Goal: Task Accomplishment & Management: Use online tool/utility

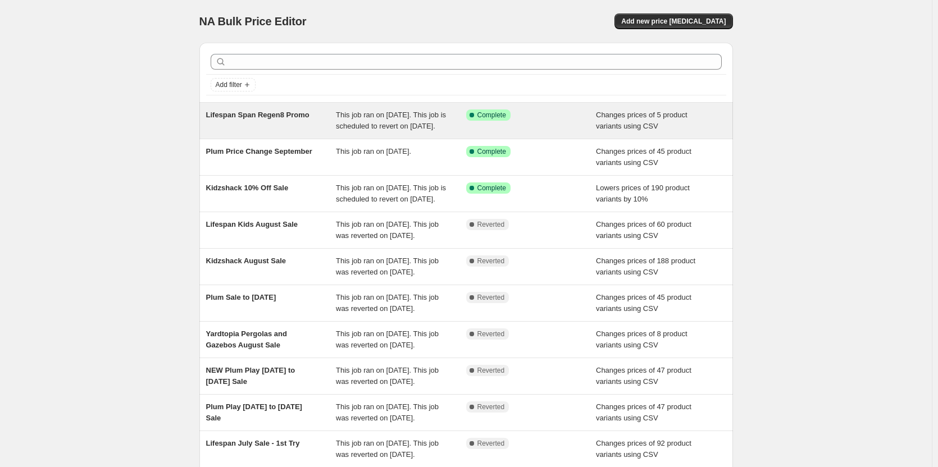
click at [345, 130] on span "This job ran on [DATE]. This job is scheduled to revert on [DATE]." at bounding box center [391, 121] width 110 height 20
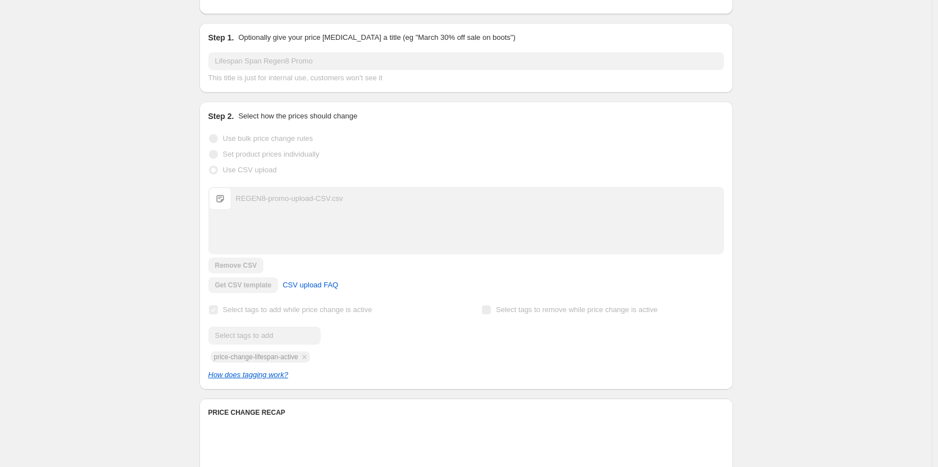
scroll to position [281, 0]
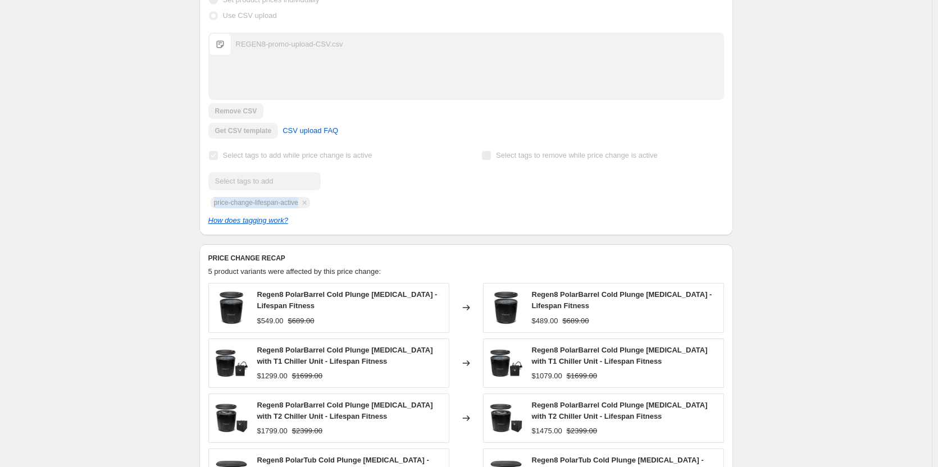
drag, startPoint x: 303, startPoint y: 217, endPoint x: 217, endPoint y: 215, distance: 85.4
click at [217, 208] on div "Submit price-change-lifespan-active" at bounding box center [329, 190] width 242 height 36
copy span "price-change-lifespan-active"
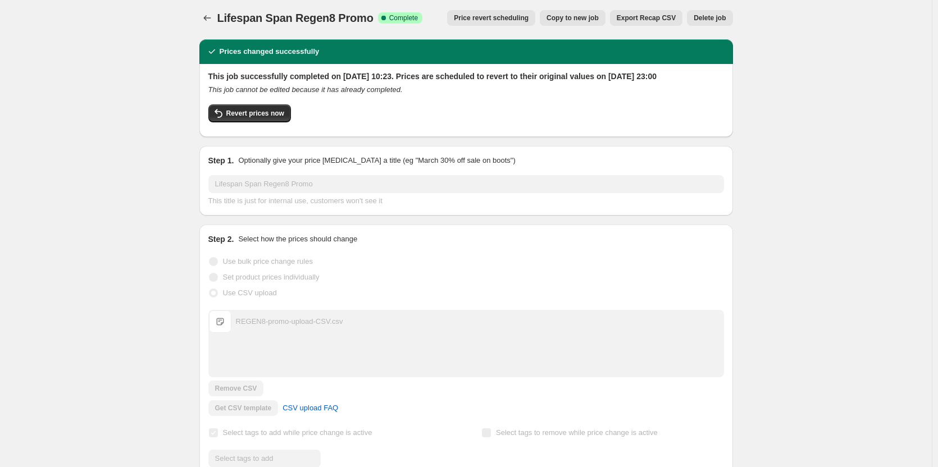
scroll to position [0, 0]
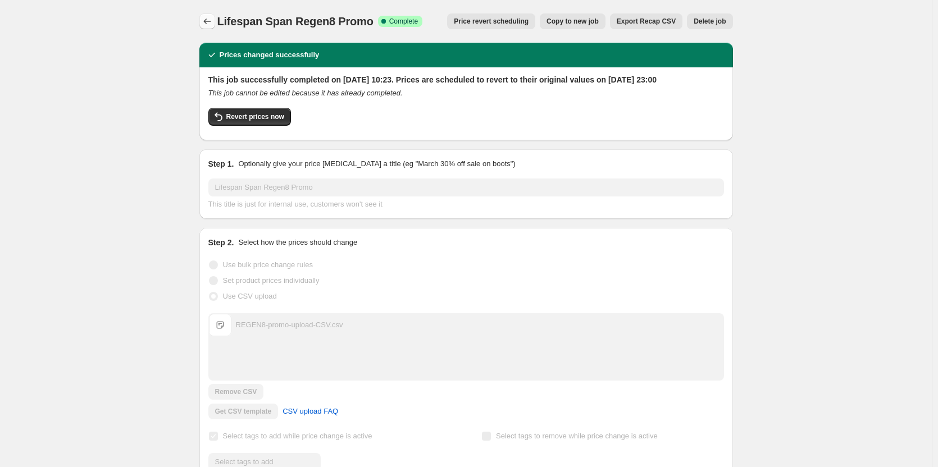
click at [213, 19] on icon "Price change jobs" at bounding box center [207, 21] width 11 height 11
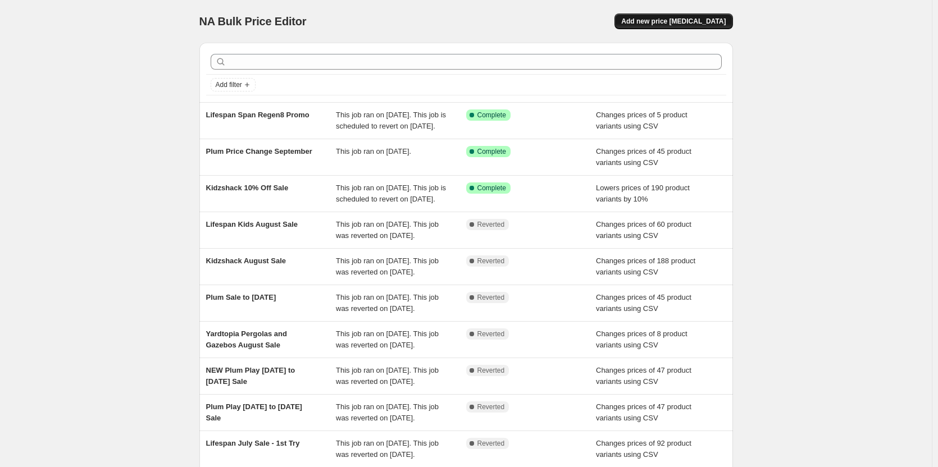
click at [682, 26] on button "Add new price [MEDICAL_DATA]" at bounding box center [673, 21] width 118 height 16
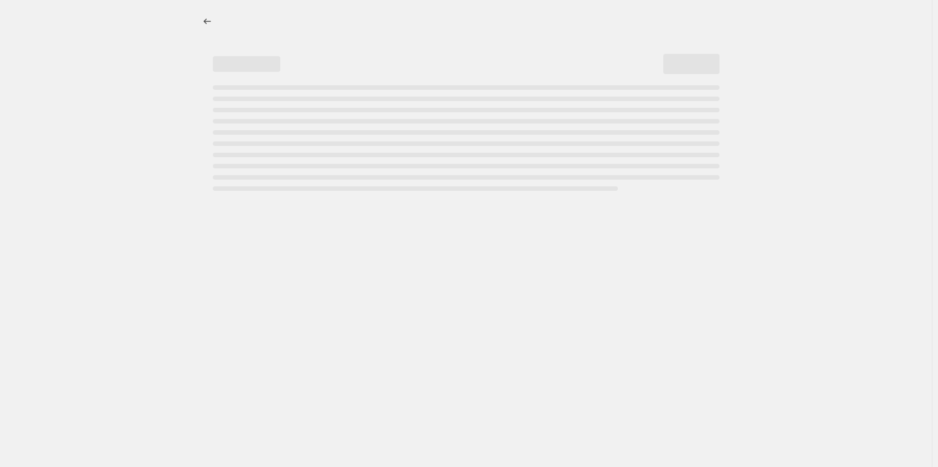
select select "percentage"
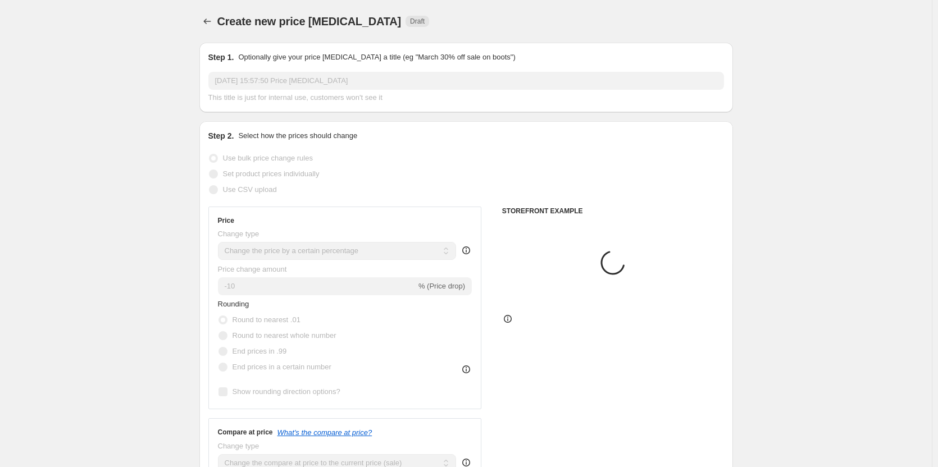
click at [284, 90] on div "9 Sept 2025, 15:57:50 Price change job This title is just for internal use, cus…" at bounding box center [465, 87] width 515 height 31
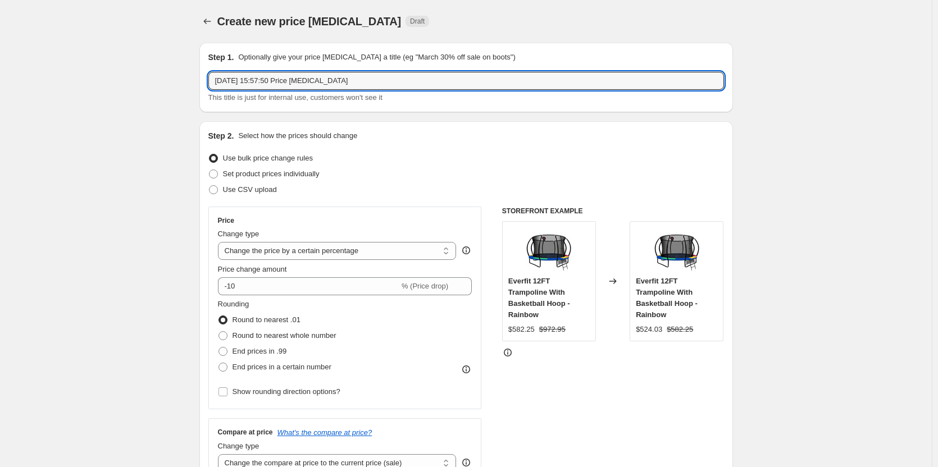
drag, startPoint x: 354, startPoint y: 83, endPoint x: 127, endPoint y: 72, distance: 227.1
type input "Lifespan Sale Kids [DATE] to [DATE]"
click at [257, 188] on span "Use CSV upload" at bounding box center [250, 189] width 54 height 8
click at [209, 186] on input "Use CSV upload" at bounding box center [209, 185] width 1 height 1
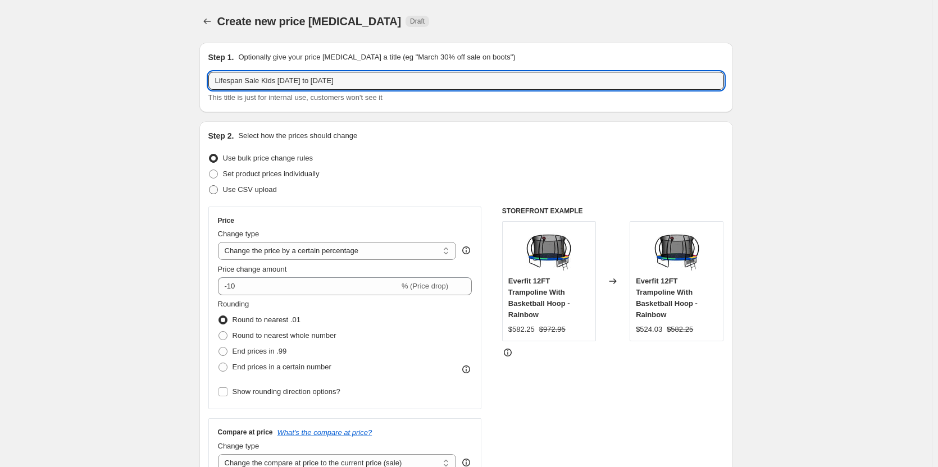
radio input "true"
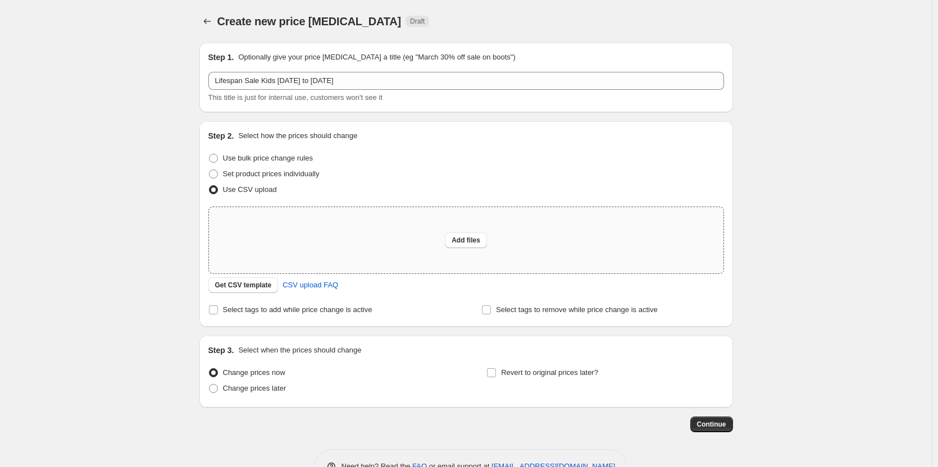
click at [340, 241] on div "Add files" at bounding box center [466, 240] width 514 height 66
type input "C:\fakepath\Lifespan Sale 10th Sept to 7th Oct Upload CSV.csv"
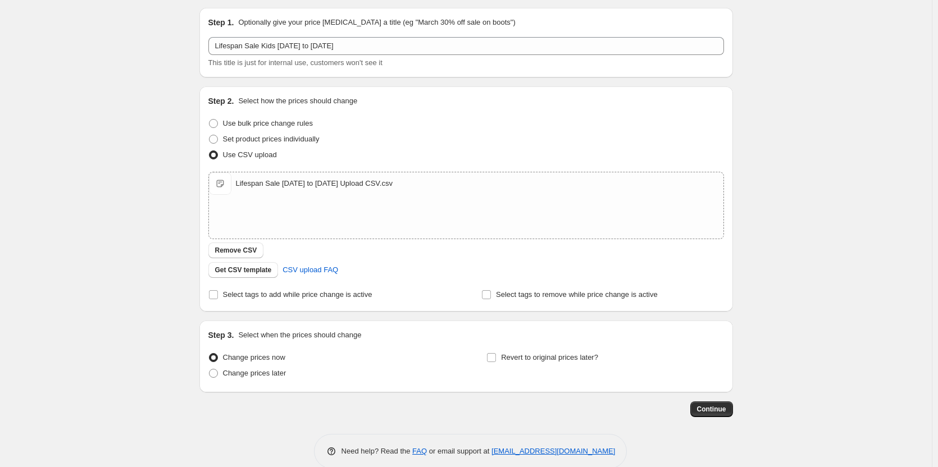
scroll to position [53, 0]
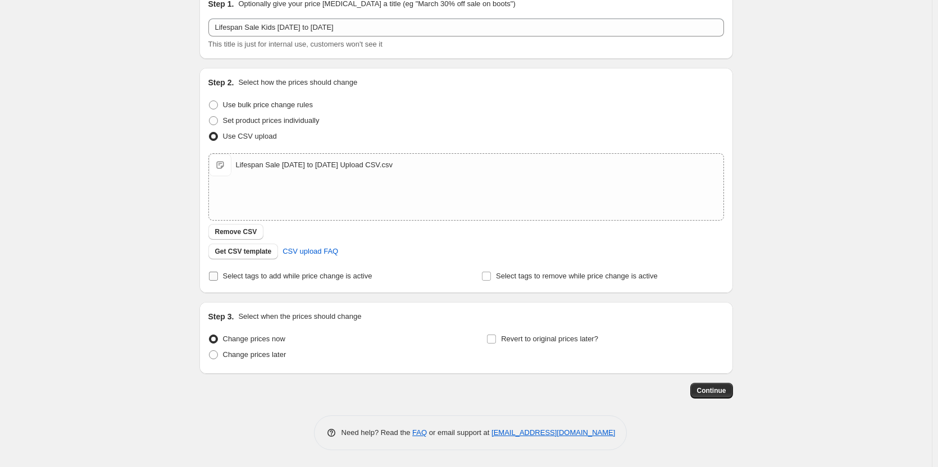
click at [252, 275] on span "Select tags to add while price change is active" at bounding box center [297, 276] width 149 height 8
click at [218, 275] on input "Select tags to add while price change is active" at bounding box center [213, 276] width 9 height 9
checkbox input "true"
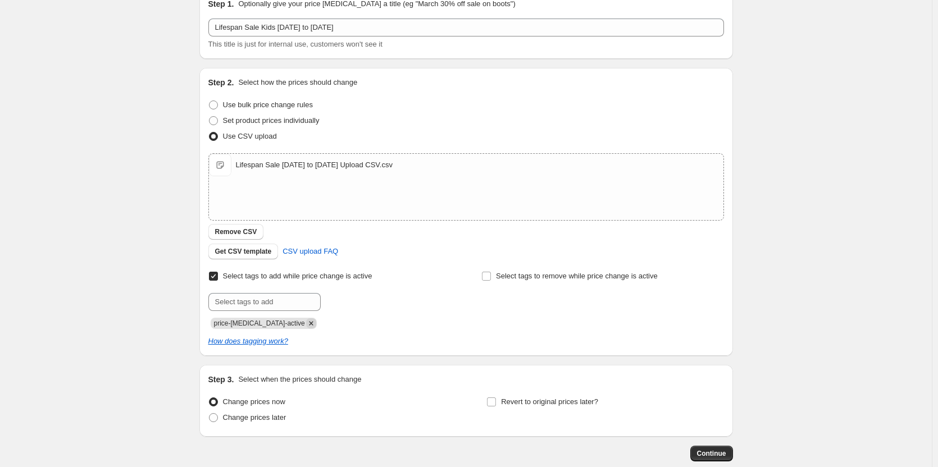
click at [306, 326] on icon "Remove price-change-job-active" at bounding box center [311, 323] width 10 height 10
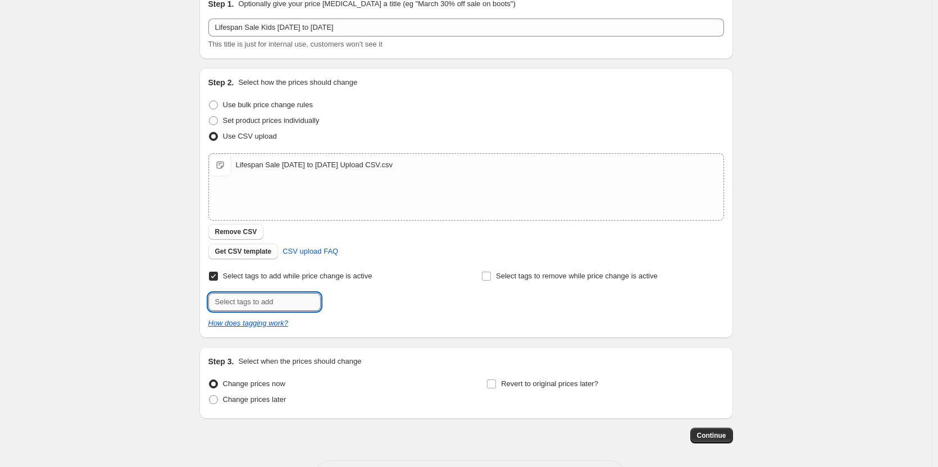
click at [281, 307] on input "text" at bounding box center [264, 302] width 112 height 18
paste input "price-change-lifespan-active"
type input "price-change-lifespan-active"
click at [354, 298] on span "price-change..." at bounding box center [369, 301] width 48 height 8
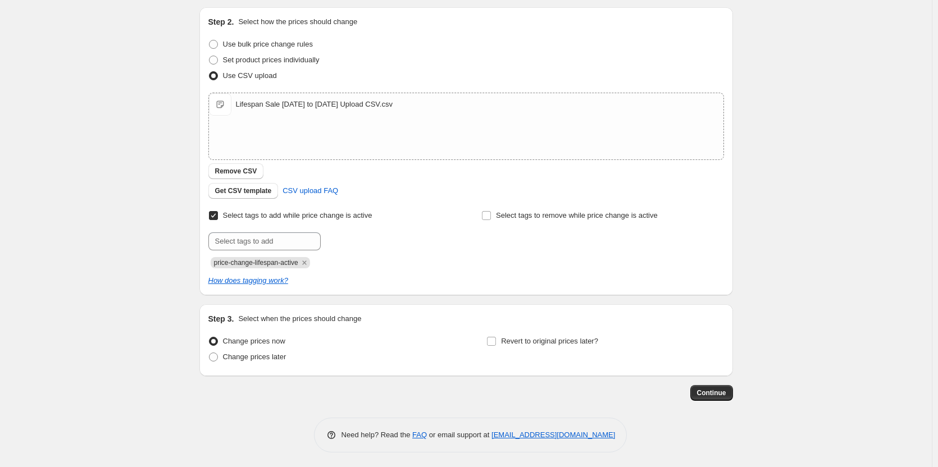
scroll to position [116, 0]
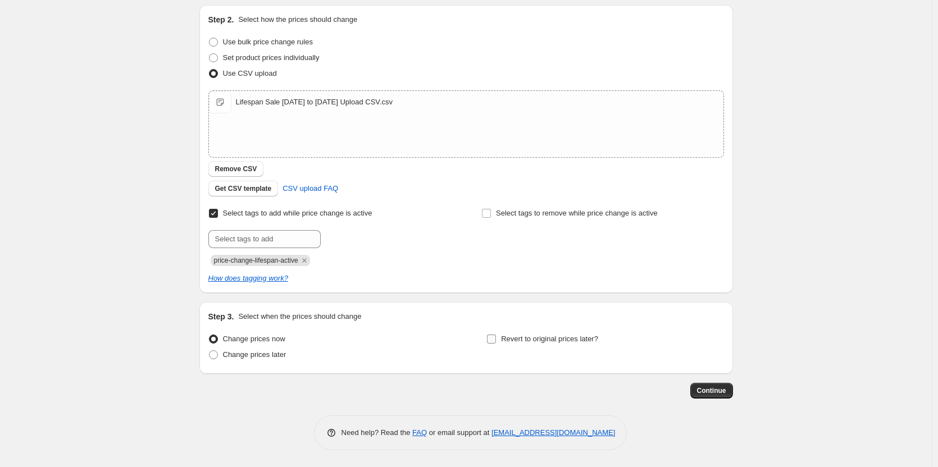
click at [510, 332] on label "Revert to original prices later?" at bounding box center [542, 339] width 112 height 16
click at [496, 335] on input "Revert to original prices later?" at bounding box center [491, 339] width 9 height 9
checkbox input "true"
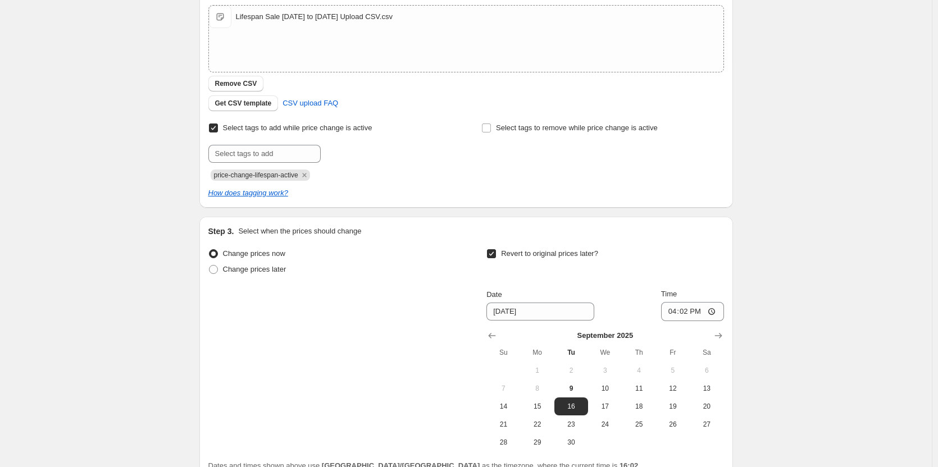
scroll to position [308, 0]
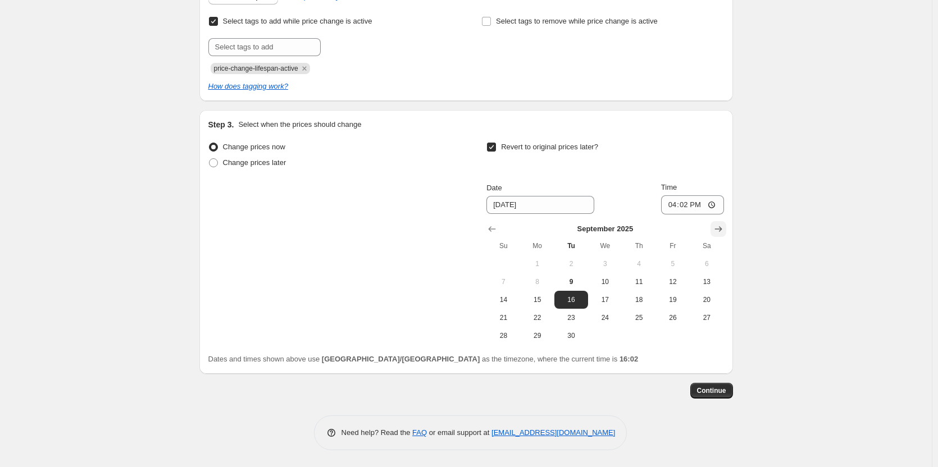
click at [721, 227] on icon "Show next month, October 2025" at bounding box center [717, 229] width 7 height 6
click at [573, 283] on span "7" at bounding box center [571, 281] width 25 height 9
type input "[DATE]"
click at [676, 199] on input "16:02" at bounding box center [692, 204] width 63 height 19
type input "23:02"
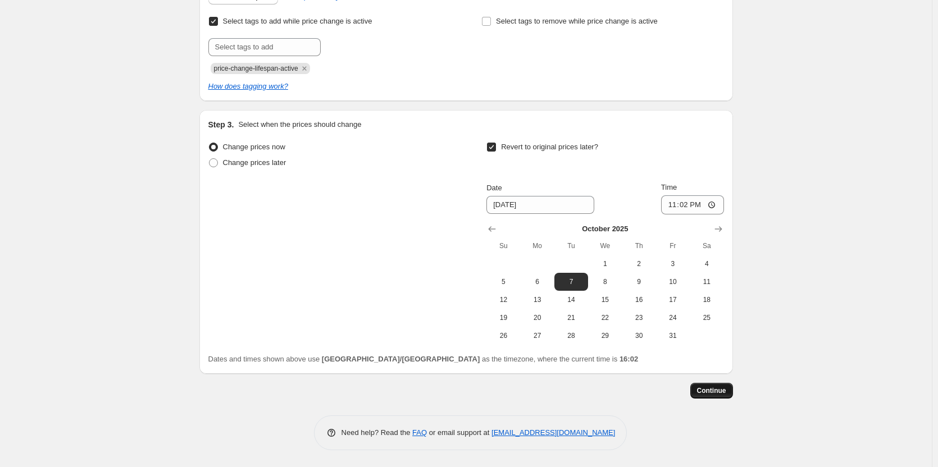
click at [726, 387] on span "Continue" at bounding box center [711, 390] width 29 height 9
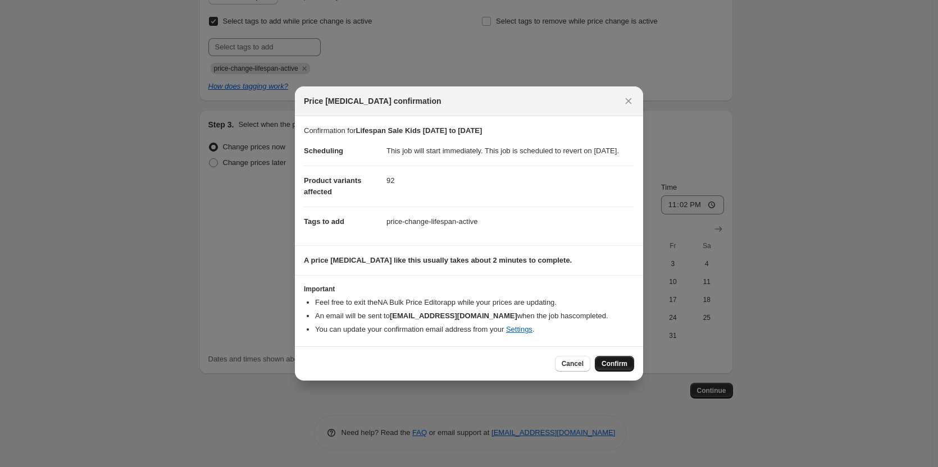
click at [618, 368] on span "Confirm" at bounding box center [614, 363] width 26 height 9
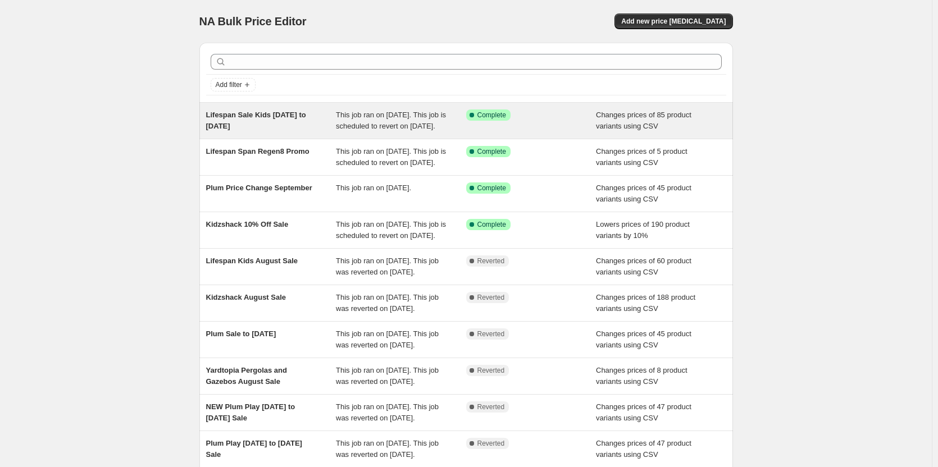
click at [280, 121] on div "Lifespan Sale Kids [DATE] to [DATE]" at bounding box center [271, 120] width 130 height 22
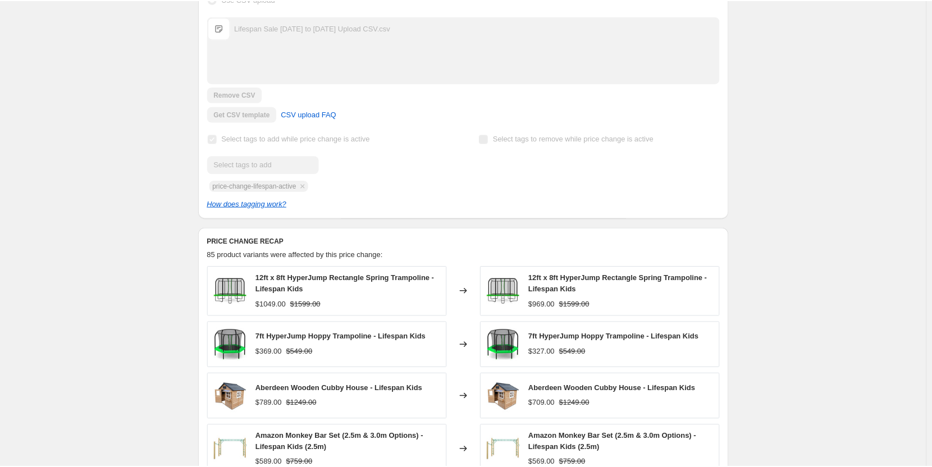
scroll to position [16, 0]
